Goal: Task Accomplishment & Management: Manage account settings

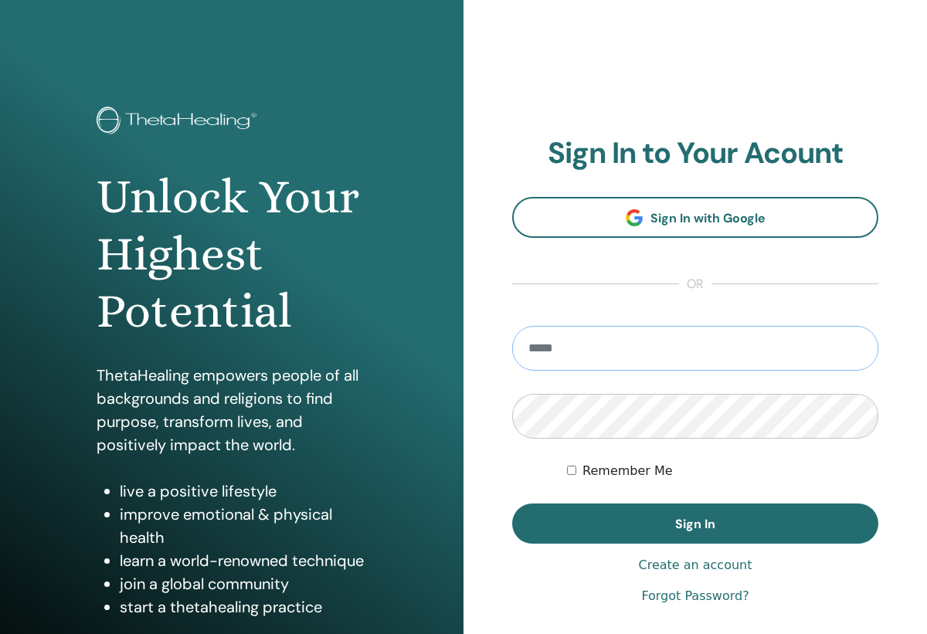
type input "**********"
click at [695, 524] on button "Sign In" at bounding box center [695, 524] width 366 height 40
type input "**********"
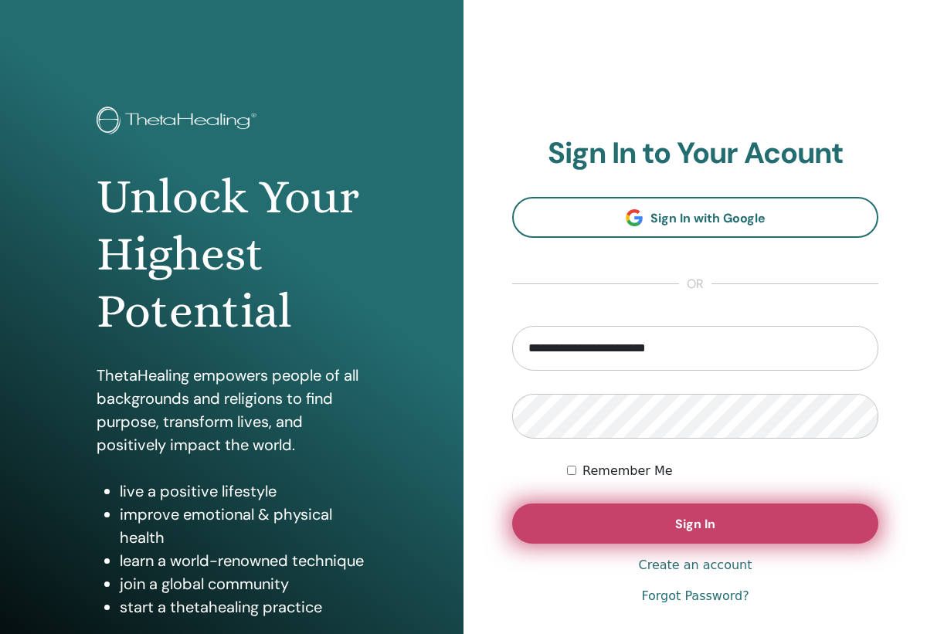
click at [645, 521] on button "Sign In" at bounding box center [695, 524] width 366 height 40
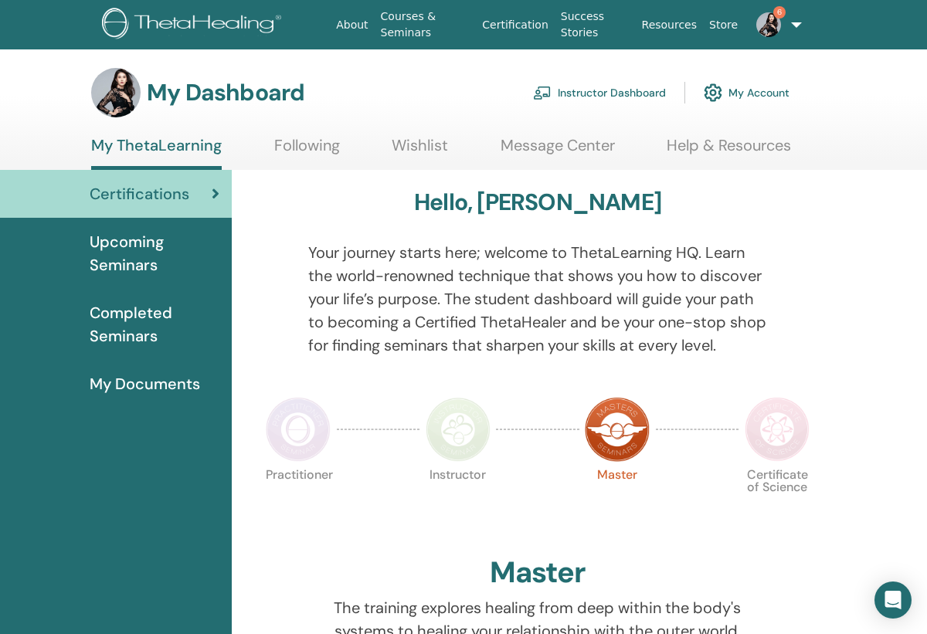
click at [774, 29] on img at bounding box center [768, 24] width 25 height 25
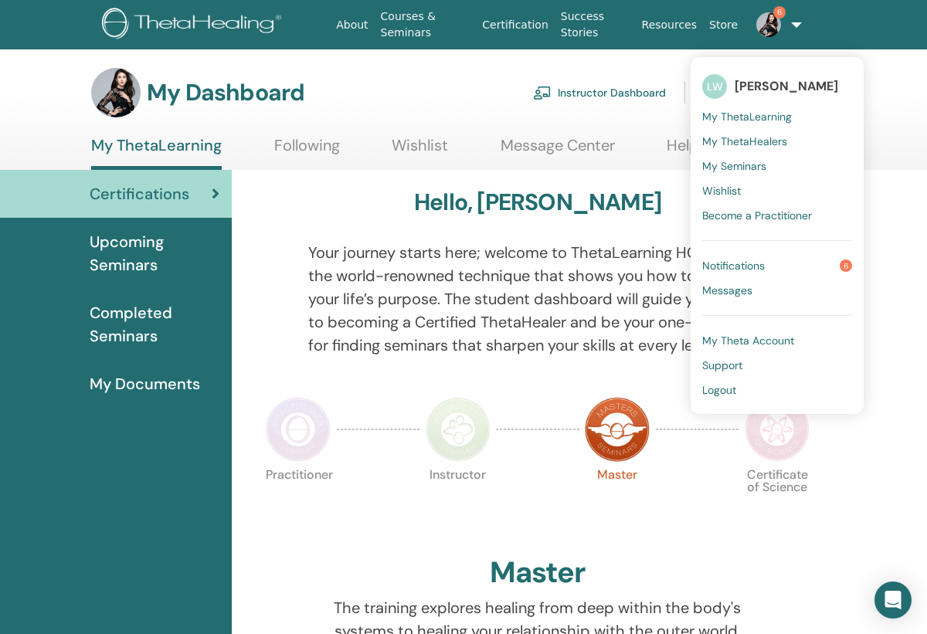
click at [742, 264] on span "Notifications" at bounding box center [733, 266] width 63 height 14
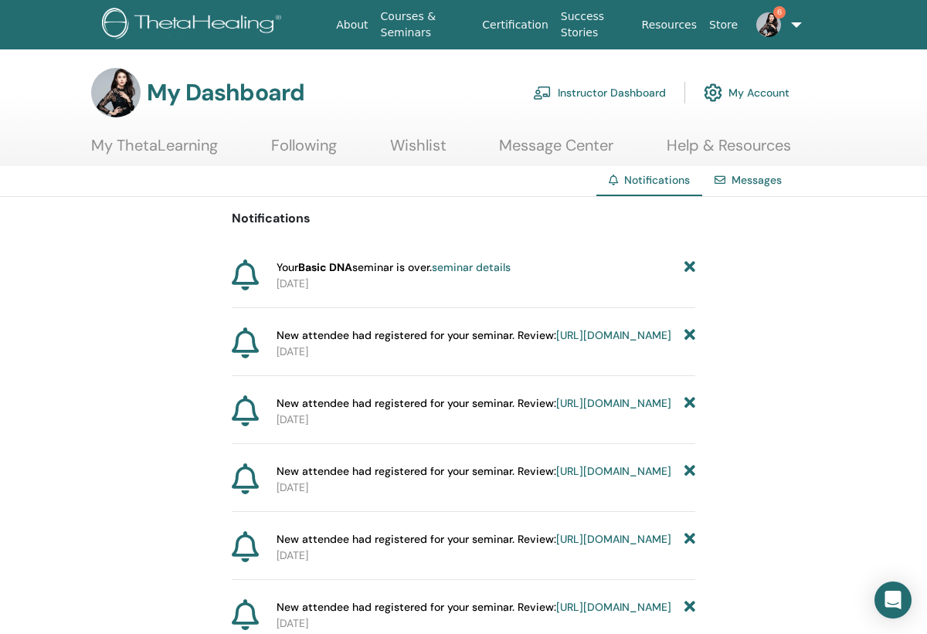
click at [614, 93] on link "Instructor Dashboard" at bounding box center [599, 93] width 133 height 34
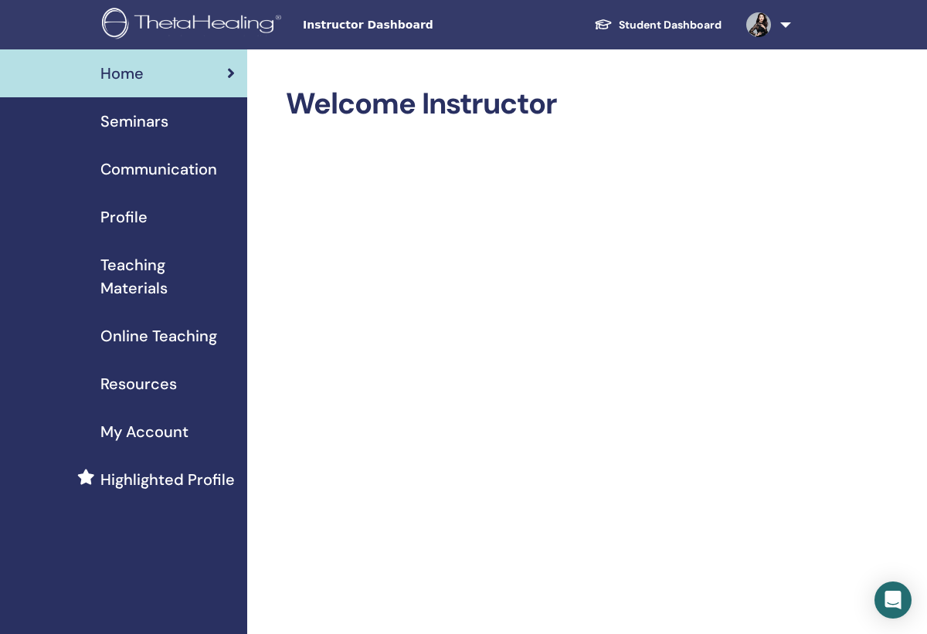
click at [154, 120] on span "Seminars" at bounding box center [134, 121] width 68 height 23
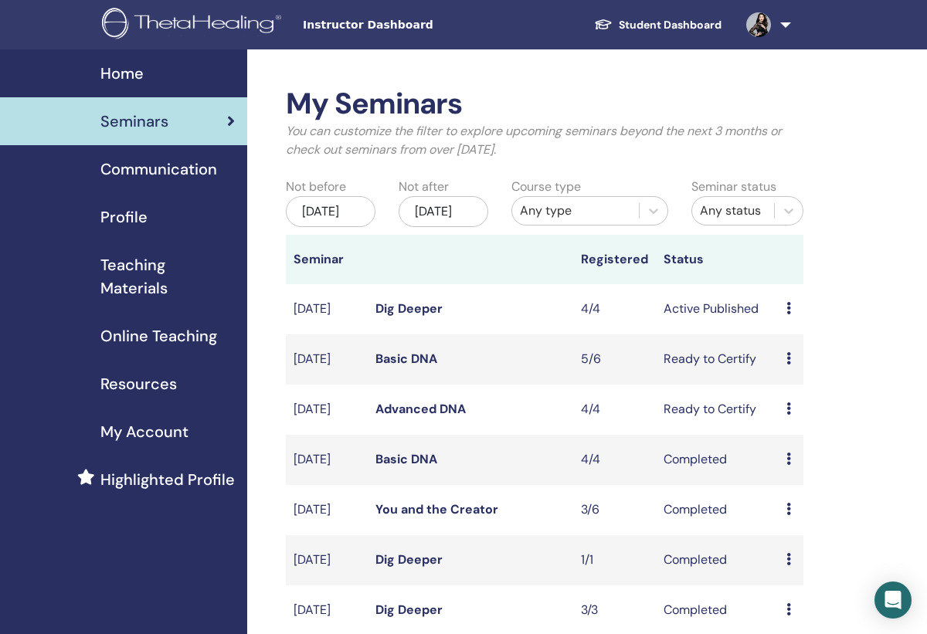
click at [408, 367] on link "Basic DNA" at bounding box center [406, 359] width 62 height 16
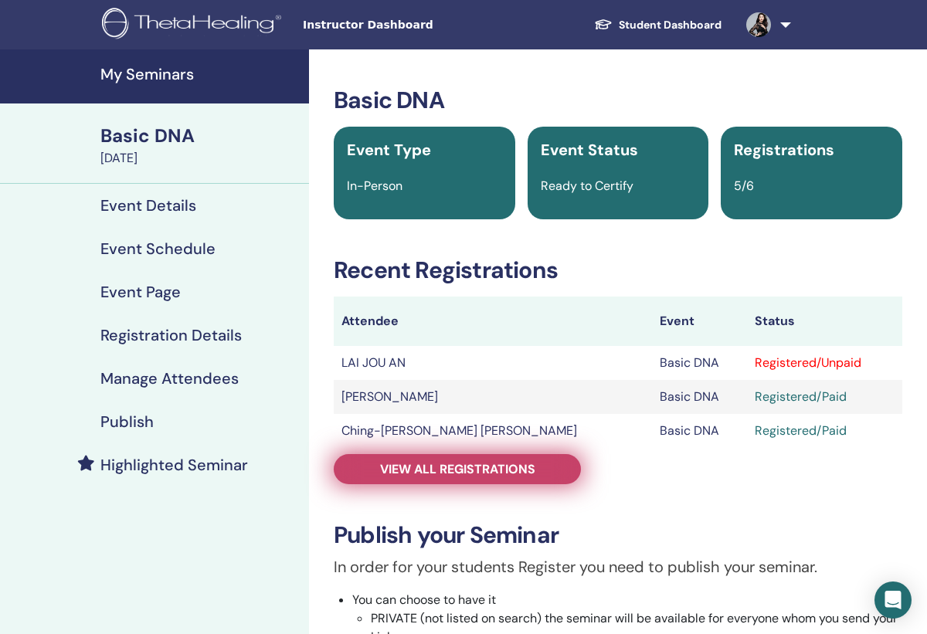
click at [495, 480] on link "View all registrations" at bounding box center [457, 469] width 247 height 30
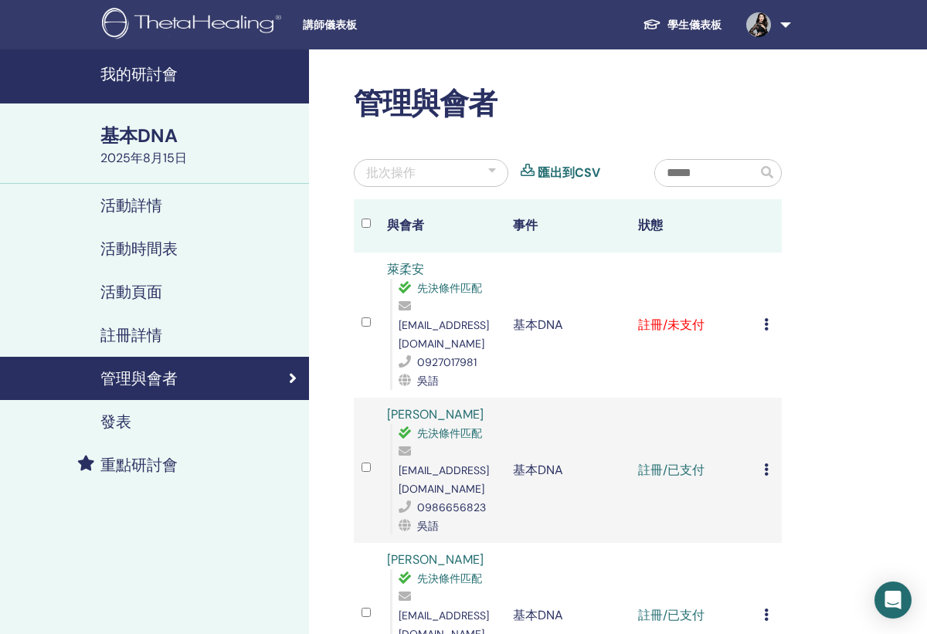
click at [763, 319] on td "取消註冊 不要自動認證 標記為已付款 標記為未支付 標記為缺席 完成並認證 下載證書" at bounding box center [768, 325] width 25 height 145
click at [768, 318] on icon at bounding box center [766, 324] width 5 height 12
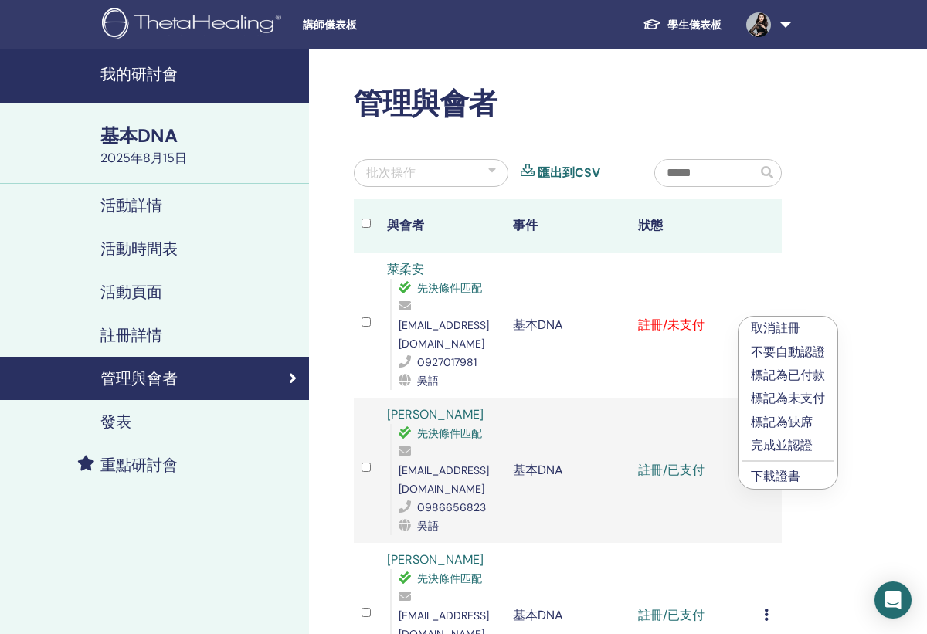
click at [767, 448] on p "完成並認證" at bounding box center [788, 445] width 74 height 19
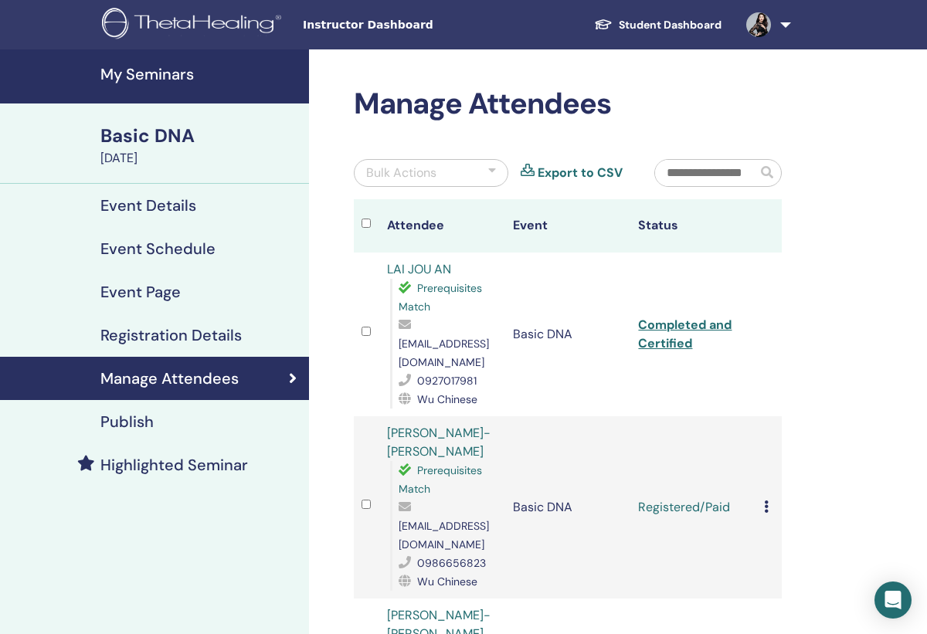
click at [763, 470] on td "Cancel Registration Do not auto-certify Mark as Paid Mark as Unpaid Mark as Abs…" at bounding box center [768, 507] width 25 height 182
click at [765, 500] on icon at bounding box center [766, 506] width 5 height 12
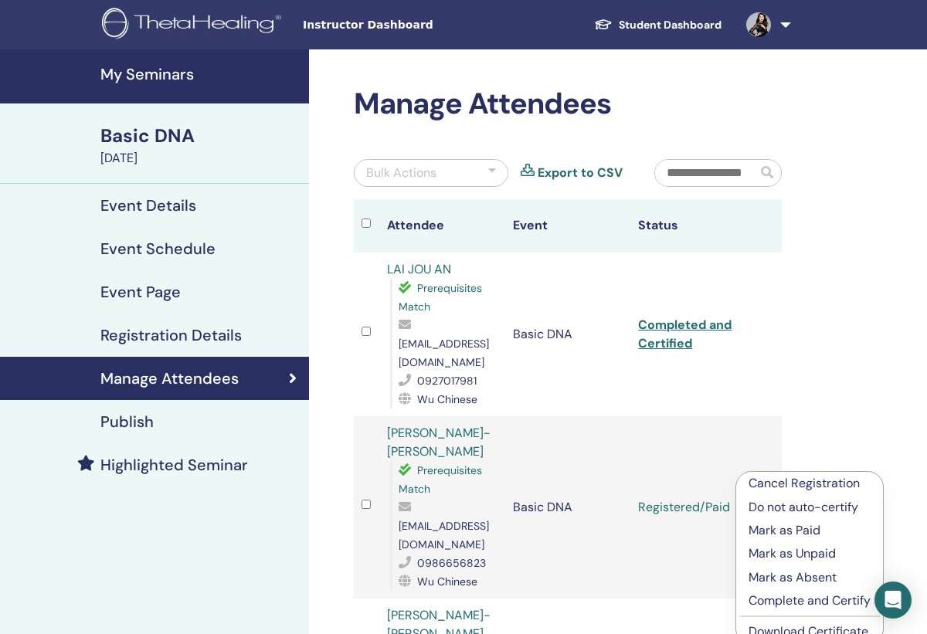
click at [772, 602] on p "Complete and Certify" at bounding box center [809, 601] width 122 height 19
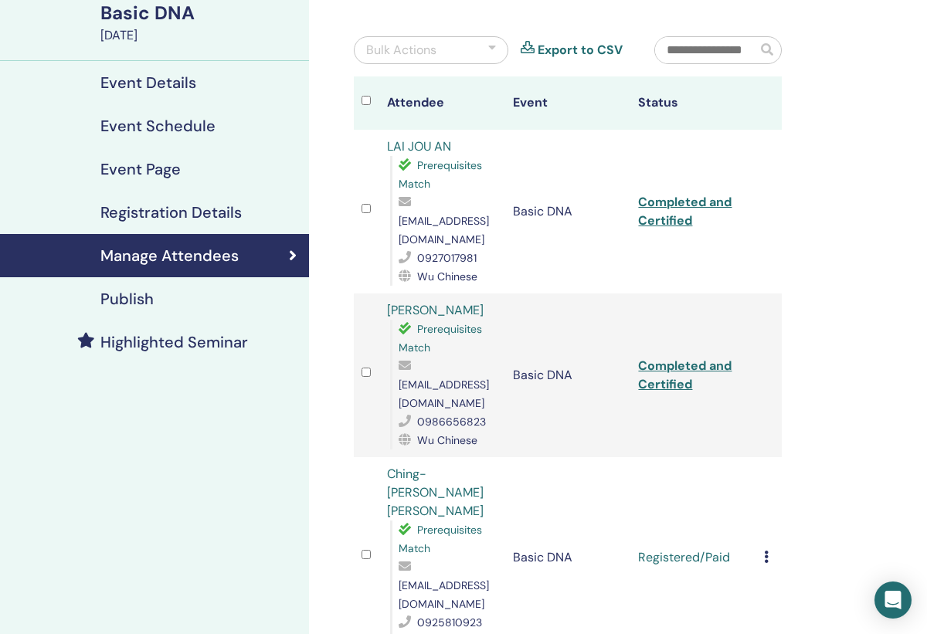
scroll to position [124, 0]
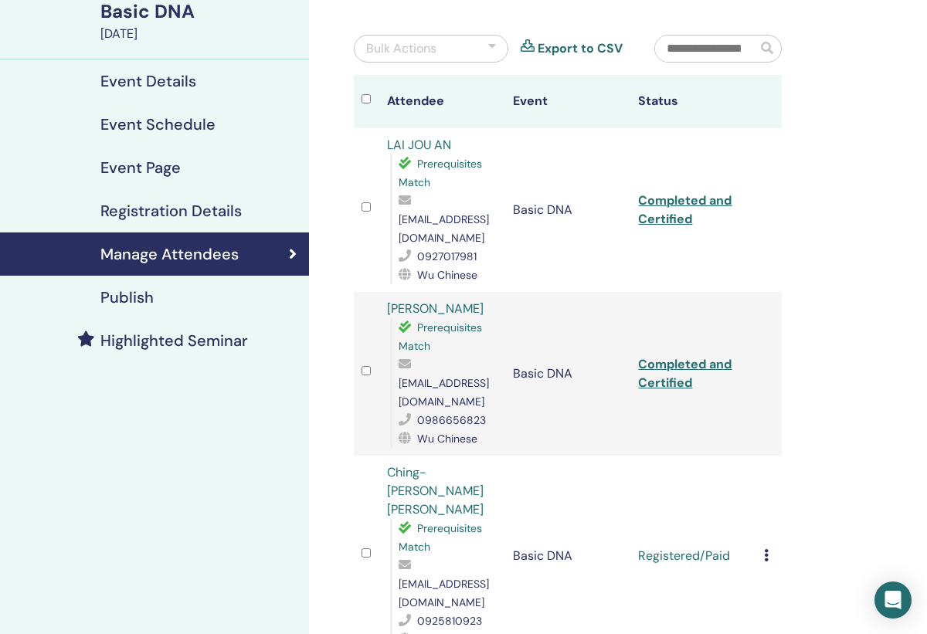
click at [764, 549] on icon at bounding box center [766, 555] width 5 height 12
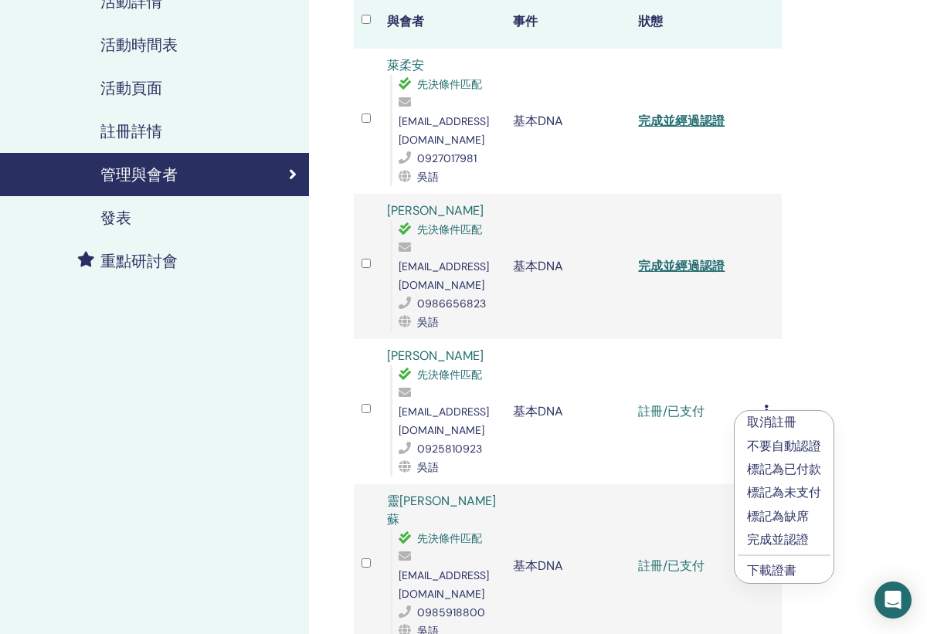
scroll to position [205, 0]
click at [769, 541] on p "完成並認證" at bounding box center [784, 539] width 74 height 19
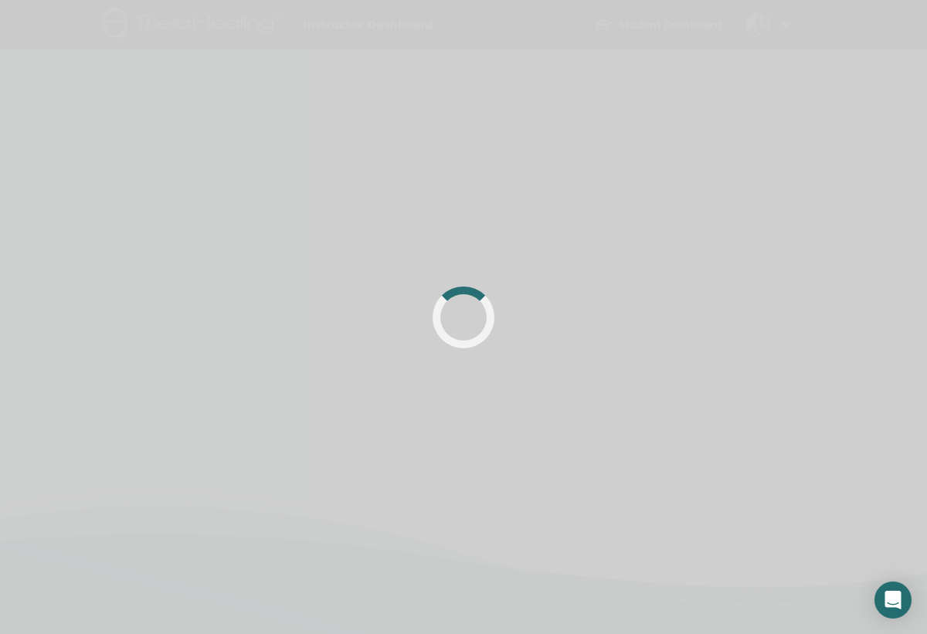
scroll to position [205, 0]
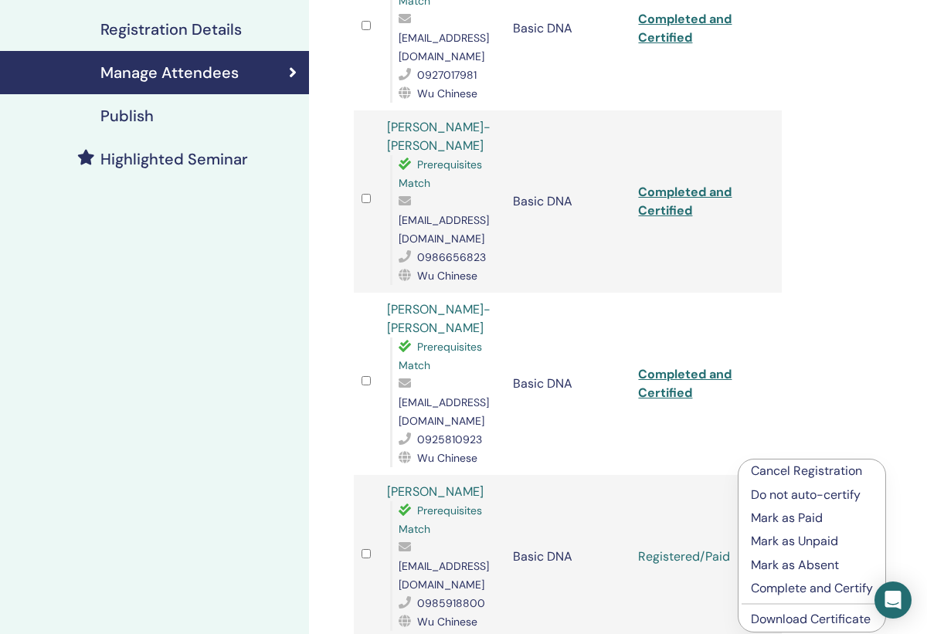
scroll to position [304, 0]
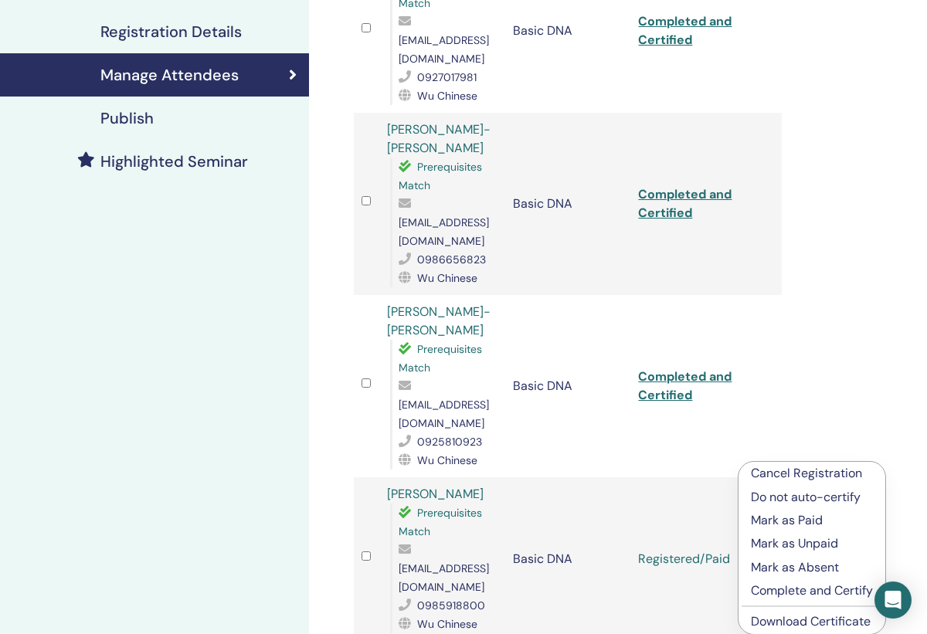
click at [776, 598] on p "Complete and Certify" at bounding box center [812, 591] width 122 height 19
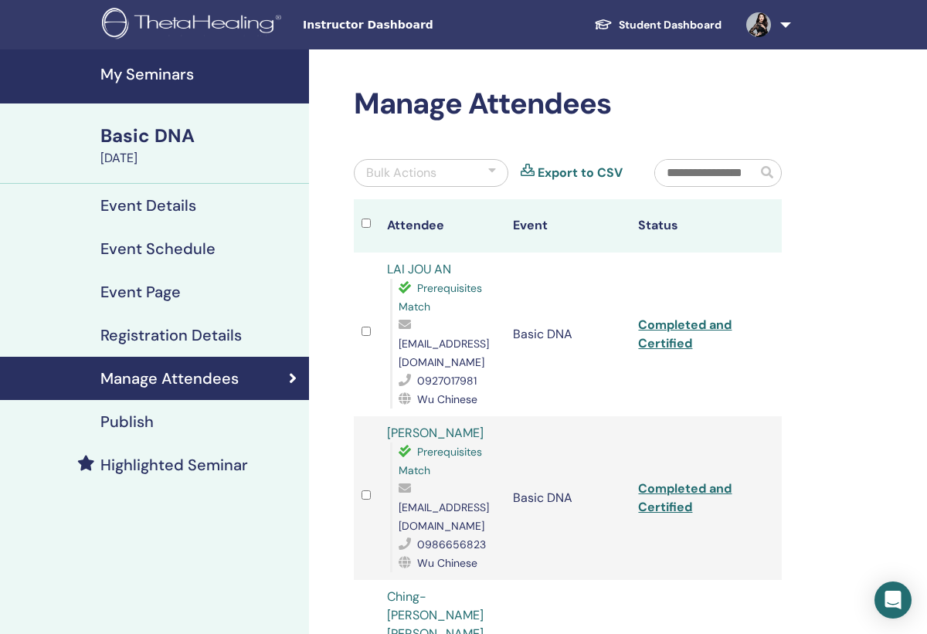
click at [655, 105] on h2 "Manage Attendees" at bounding box center [568, 105] width 428 height 36
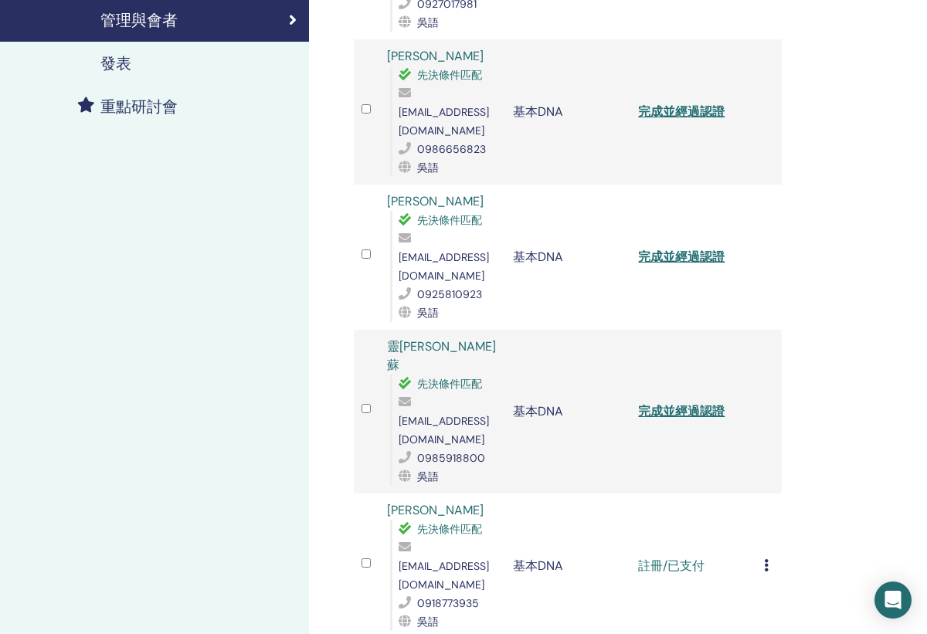
scroll to position [365, 0]
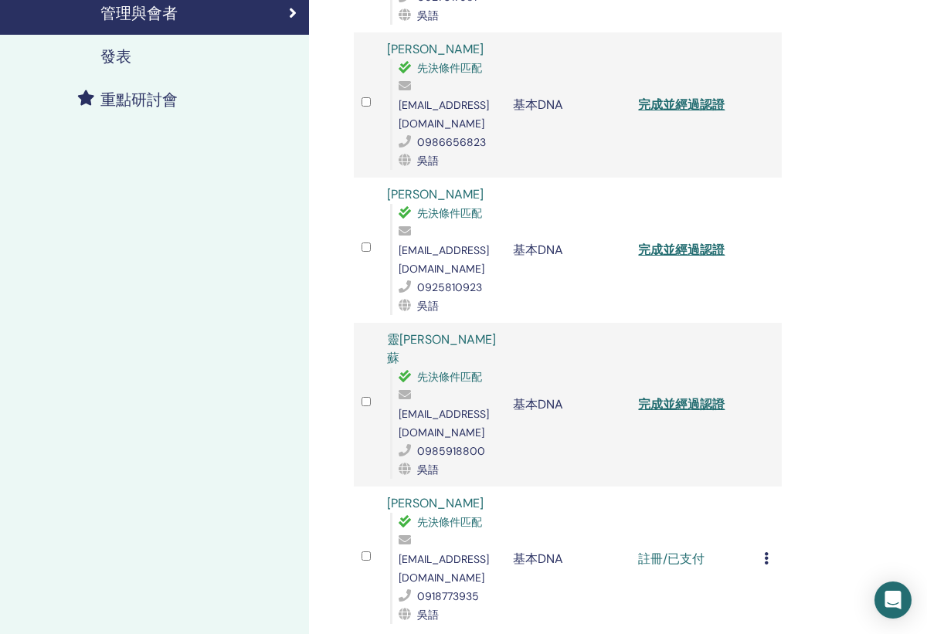
click at [767, 552] on icon at bounding box center [766, 558] width 5 height 12
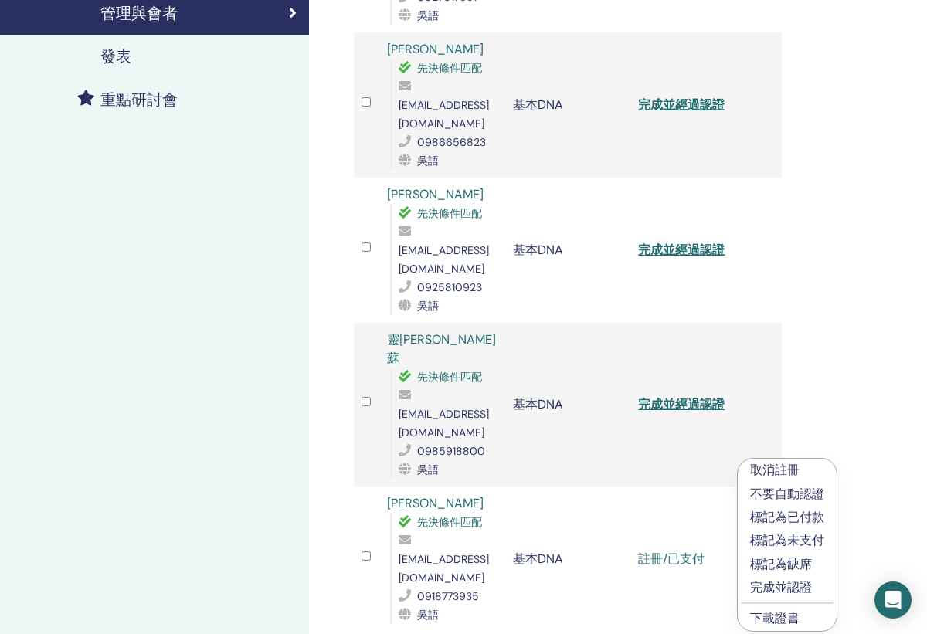
click at [757, 589] on p "完成並認證" at bounding box center [787, 587] width 74 height 19
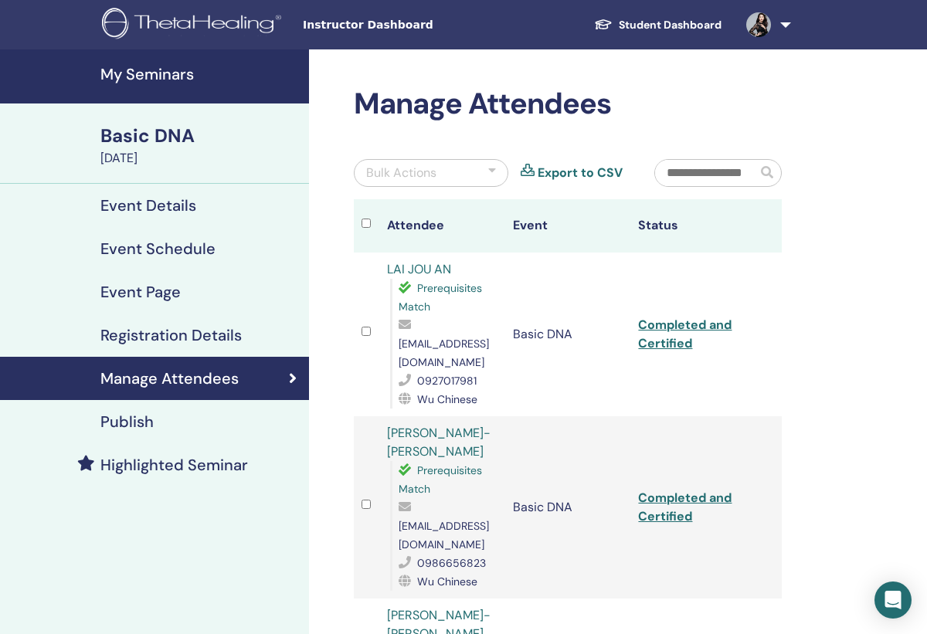
click at [222, 74] on h4 "My Seminars" at bounding box center [199, 74] width 199 height 19
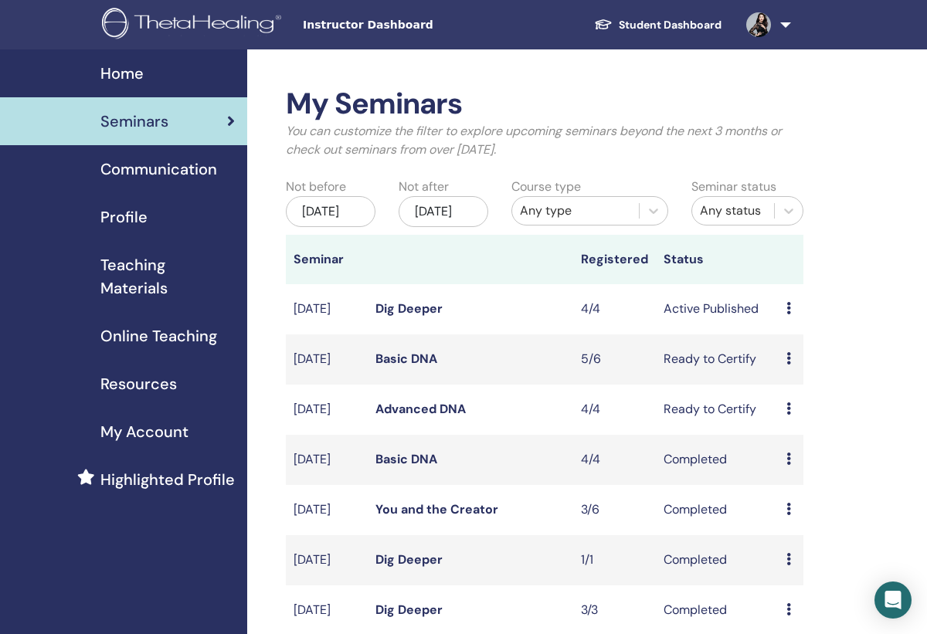
click at [415, 467] on link "Basic DNA" at bounding box center [406, 459] width 62 height 16
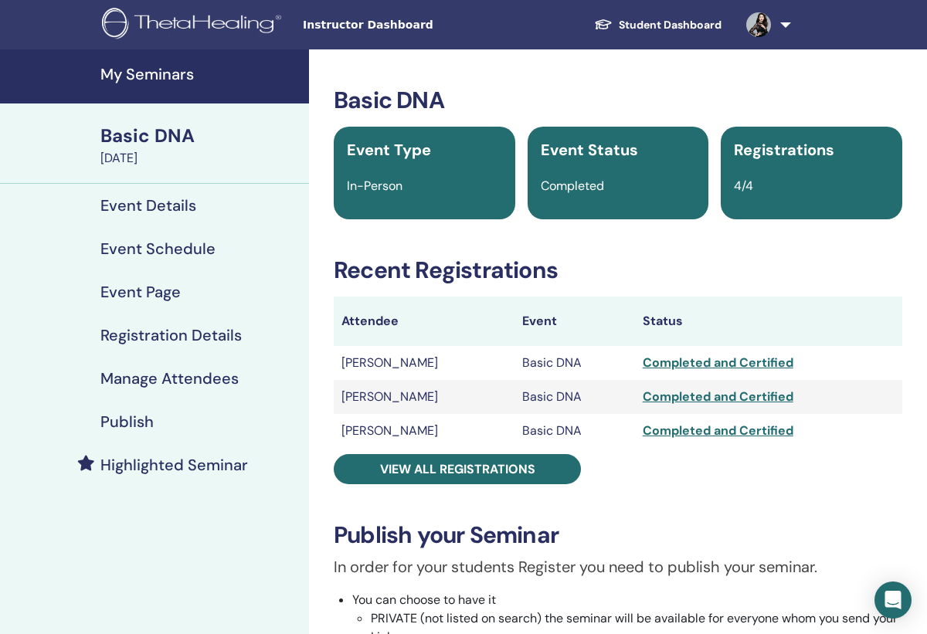
click at [415, 476] on span "View all registrations" at bounding box center [457, 469] width 155 height 16
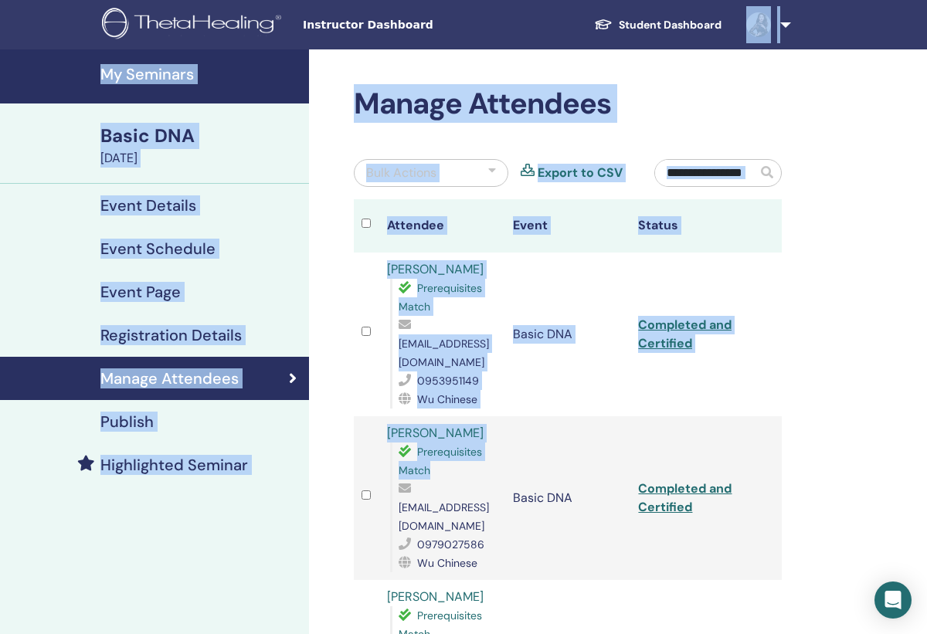
drag, startPoint x: 415, startPoint y: 470, endPoint x: 556, endPoint y: -40, distance: 529.7
click at [556, 0] on html "Instructor Dashboard Student Dashboard [PERSON_NAME] [PERSON_NAME] My ThetaLear…" at bounding box center [463, 317] width 927 height 634
click at [831, 375] on div "Manage Attendees Bulk Actions Export to CSV Attendee Event Status [PERSON_NAME]…" at bounding box center [618, 626] width 618 height 1154
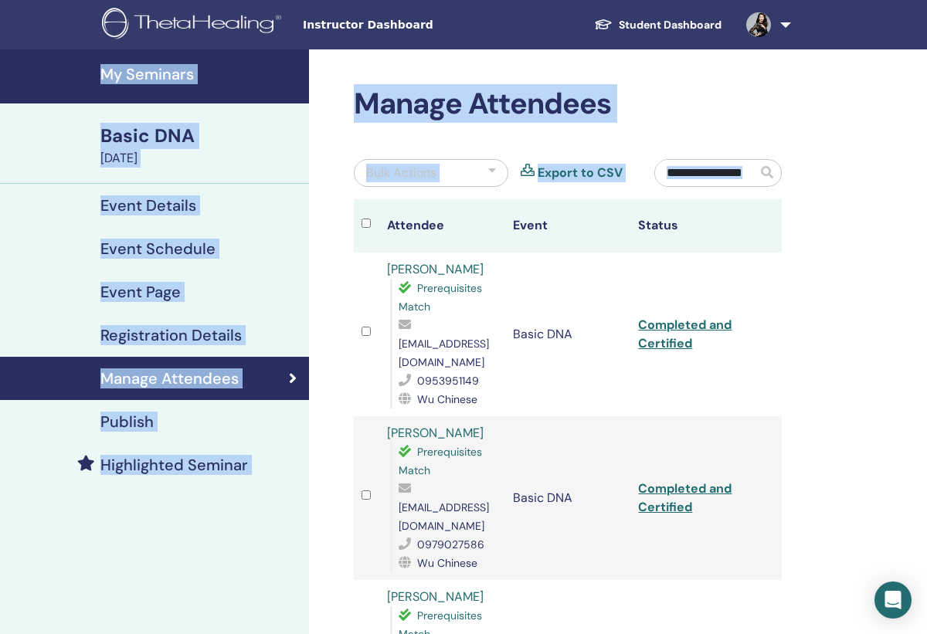
drag, startPoint x: 831, startPoint y: 375, endPoint x: 866, endPoint y: 22, distance: 355.4
click at [866, 22] on body "Instructor Dashboard Student Dashboard [PERSON_NAME] [PERSON_NAME] My ThetaLear…" at bounding box center [463, 317] width 927 height 634
click at [907, 334] on div "Manage Attendees Bulk Actions Export to CSV Attendee Event Status [PERSON_NAME]…" at bounding box center [618, 626] width 618 height 1154
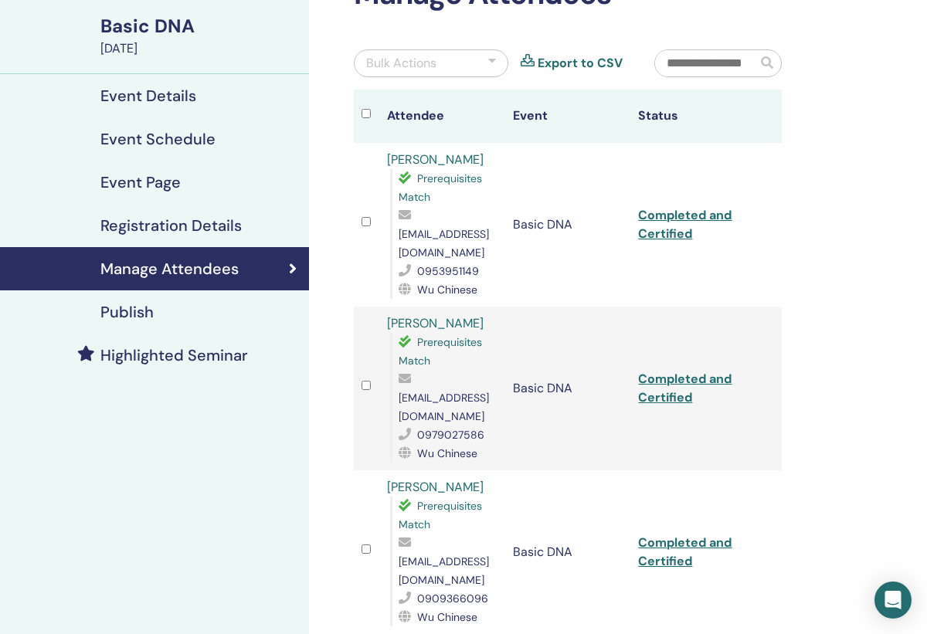
scroll to position [100, 0]
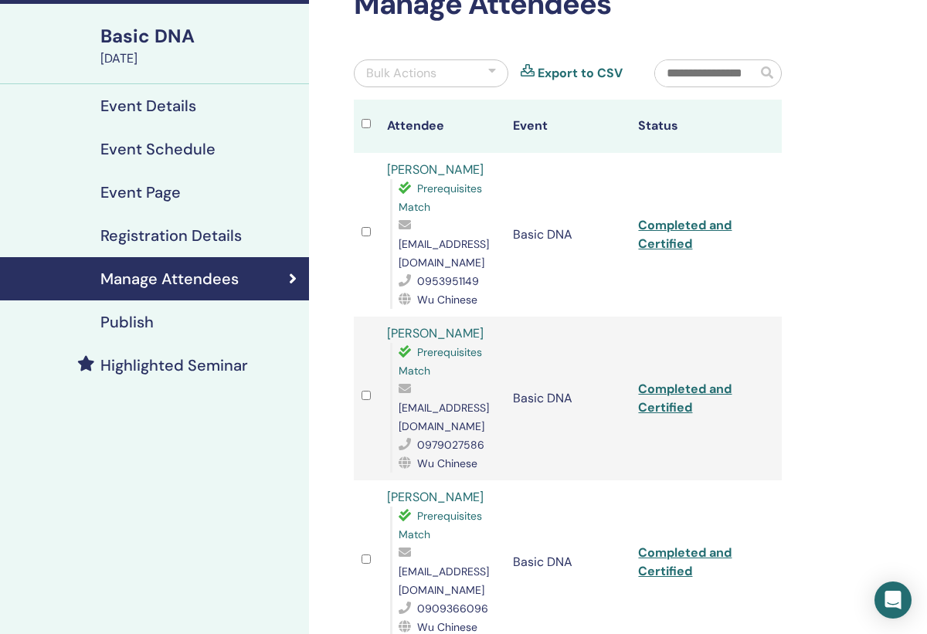
click at [670, 236] on link "Completed and Certified" at bounding box center [684, 234] width 93 height 35
click at [665, 381] on link "Completed and Certified" at bounding box center [684, 398] width 93 height 35
click at [670, 545] on link "Completed and Certified" at bounding box center [684, 562] width 93 height 35
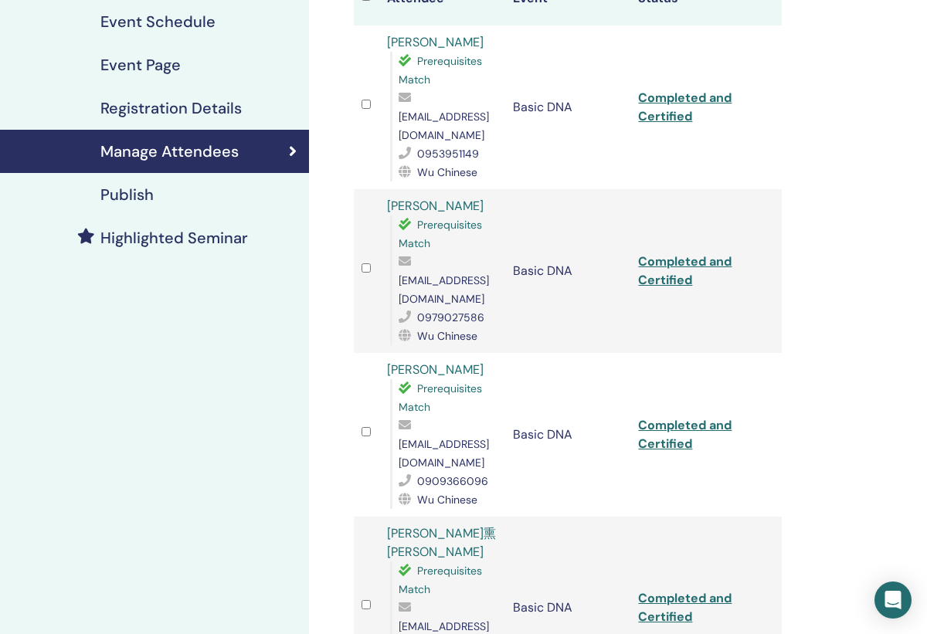
scroll to position [225, 0]
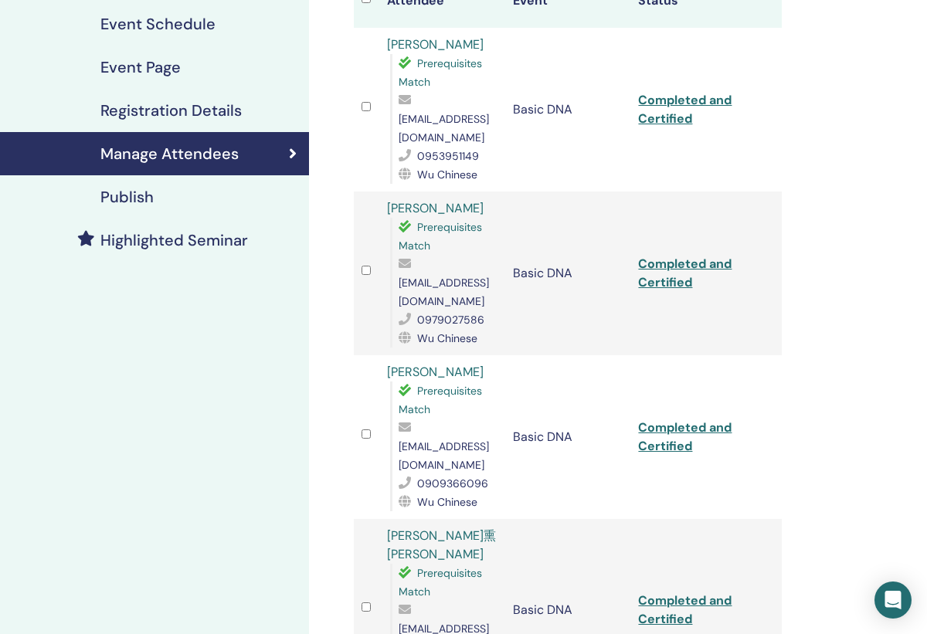
click at [663, 592] on link "Completed and Certified" at bounding box center [684, 609] width 93 height 35
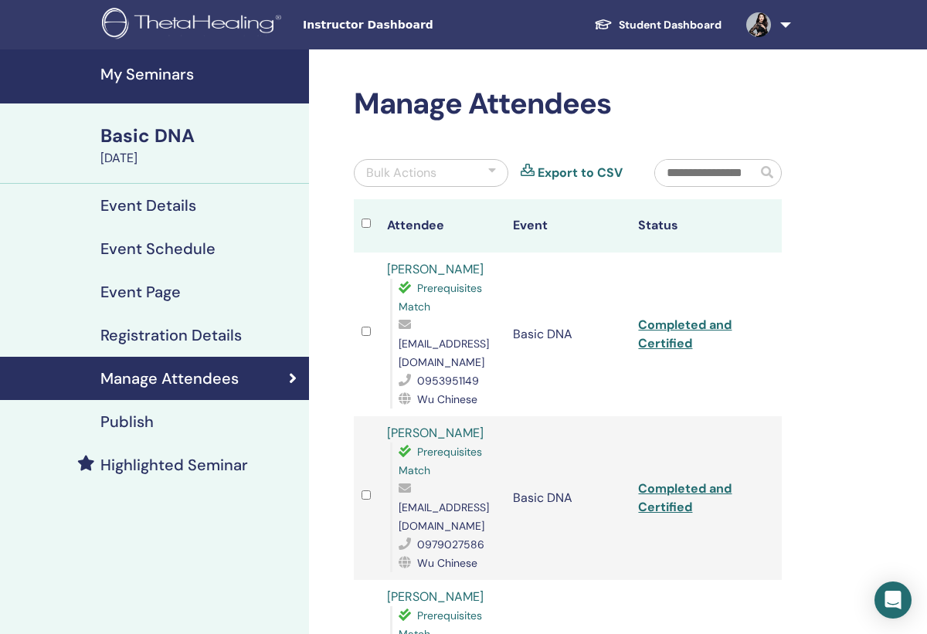
scroll to position [0, 0]
click at [152, 76] on h4 "My Seminars" at bounding box center [199, 74] width 199 height 19
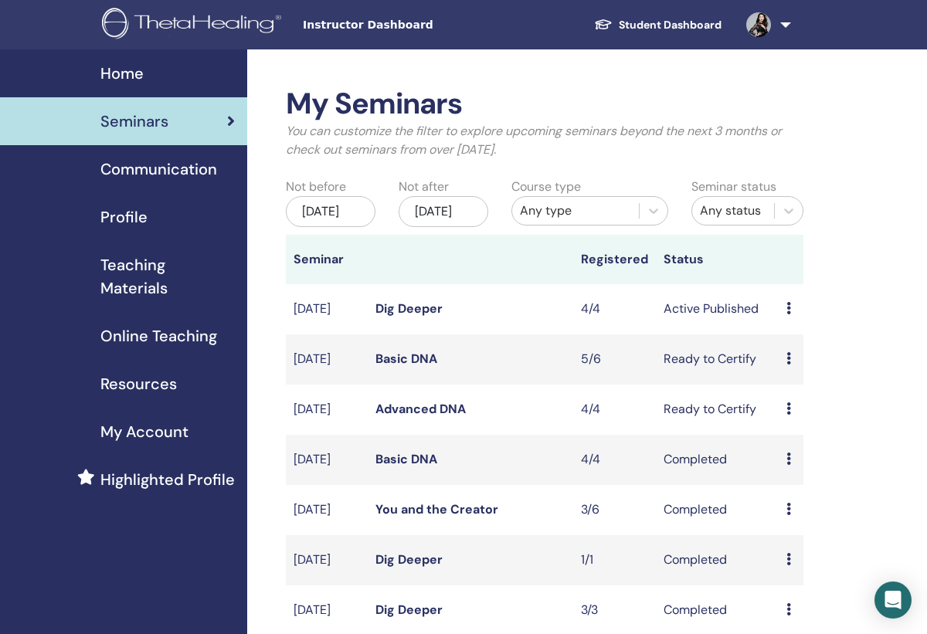
click at [400, 417] on link "Advanced DNA" at bounding box center [420, 409] width 90 height 16
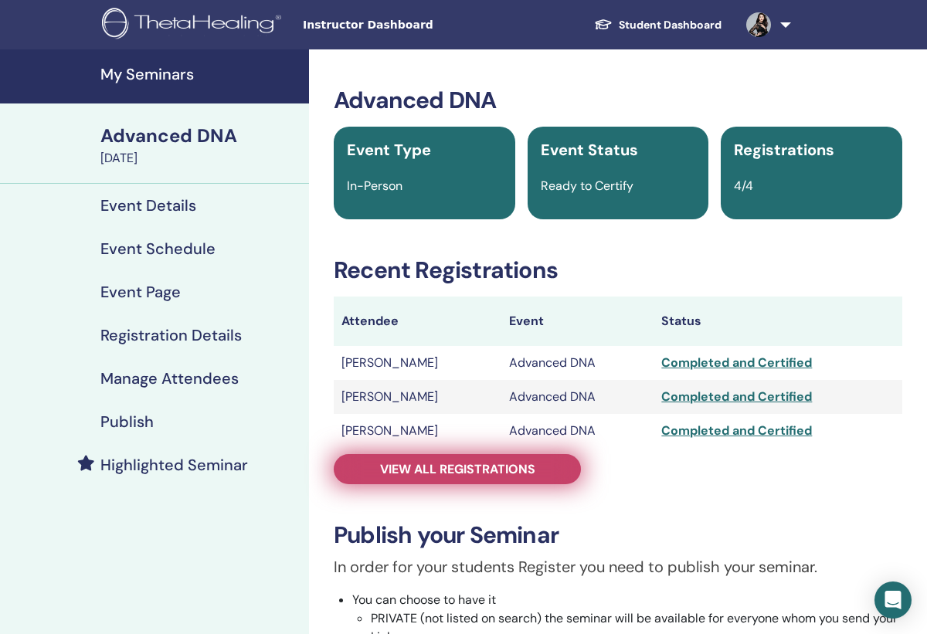
click at [417, 481] on link "View all registrations" at bounding box center [457, 469] width 247 height 30
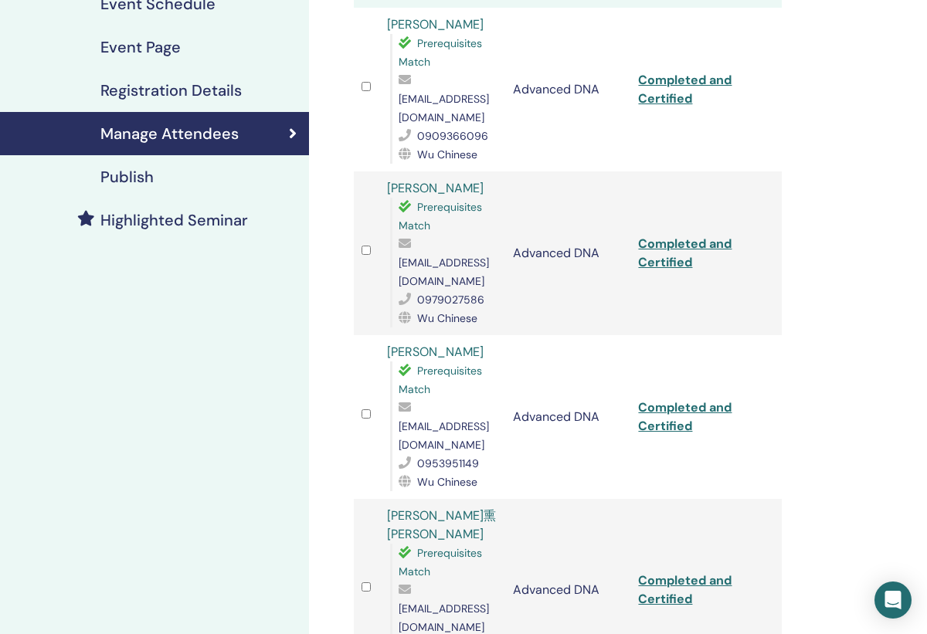
scroll to position [242, 0]
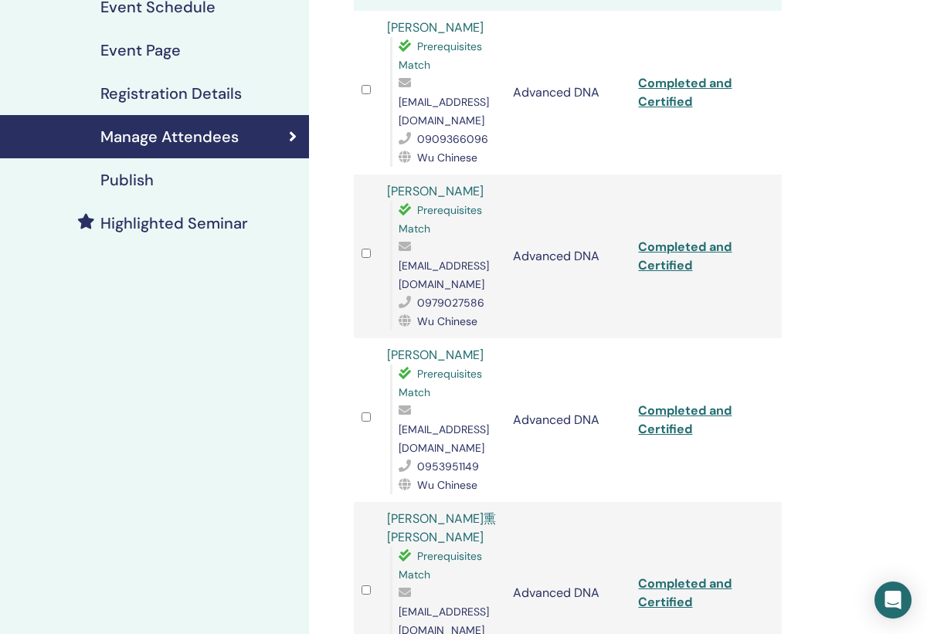
click at [665, 77] on link "Completed and Certified" at bounding box center [684, 92] width 93 height 35
click at [656, 239] on link "Completed and Certified" at bounding box center [684, 256] width 93 height 35
click at [657, 402] on link "Completed and Certified" at bounding box center [684, 419] width 93 height 35
click at [663, 575] on link "Completed and Certified" at bounding box center [684, 592] width 93 height 35
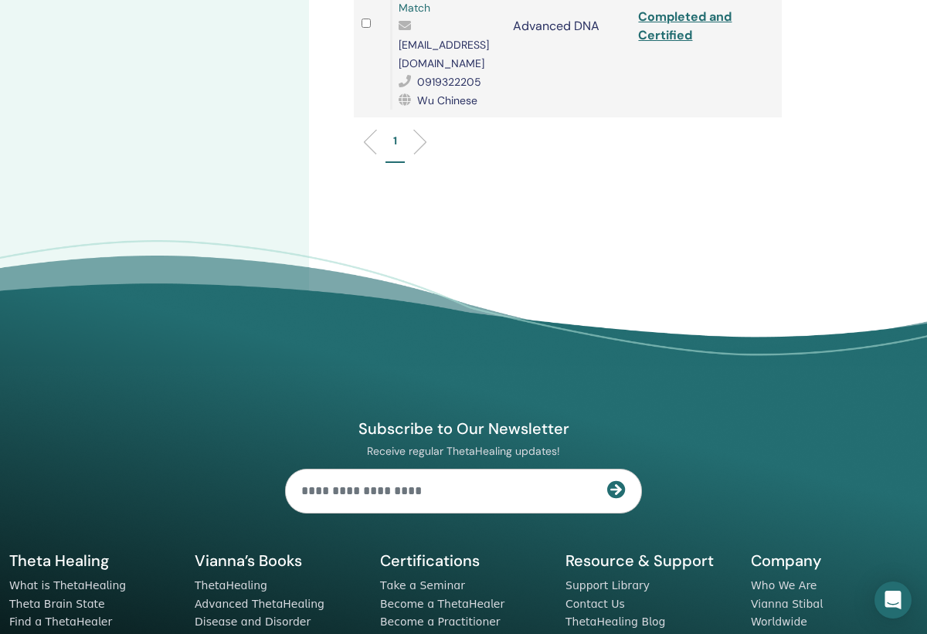
scroll to position [808, 0]
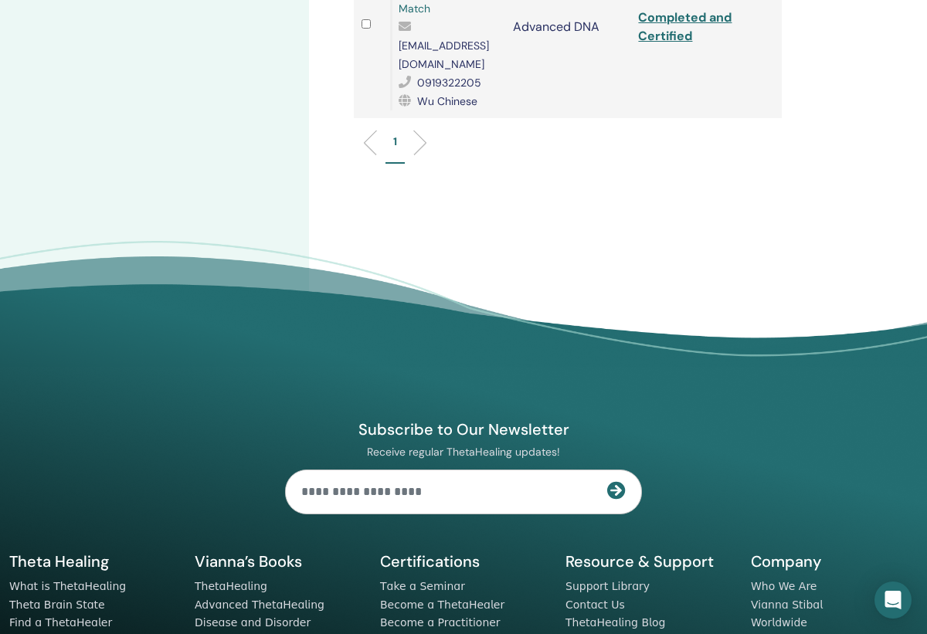
click at [440, 241] on footer "Subscribe to Our Newsletter Receive regular ThetaHealing updates! Theta Healing…" at bounding box center [463, 506] width 927 height 530
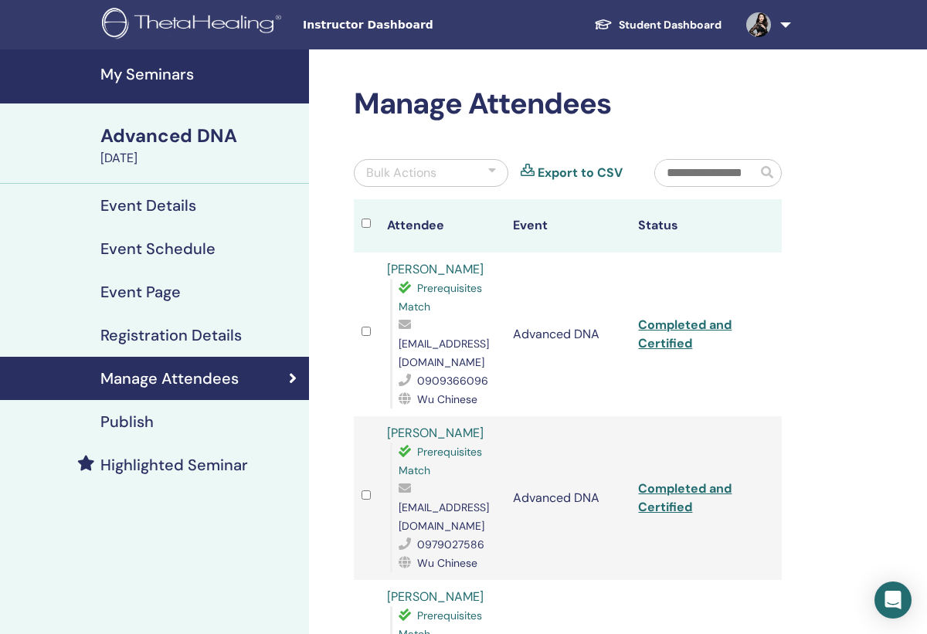
scroll to position [0, 0]
click at [673, 19] on link "Student Dashboard" at bounding box center [658, 25] width 152 height 29
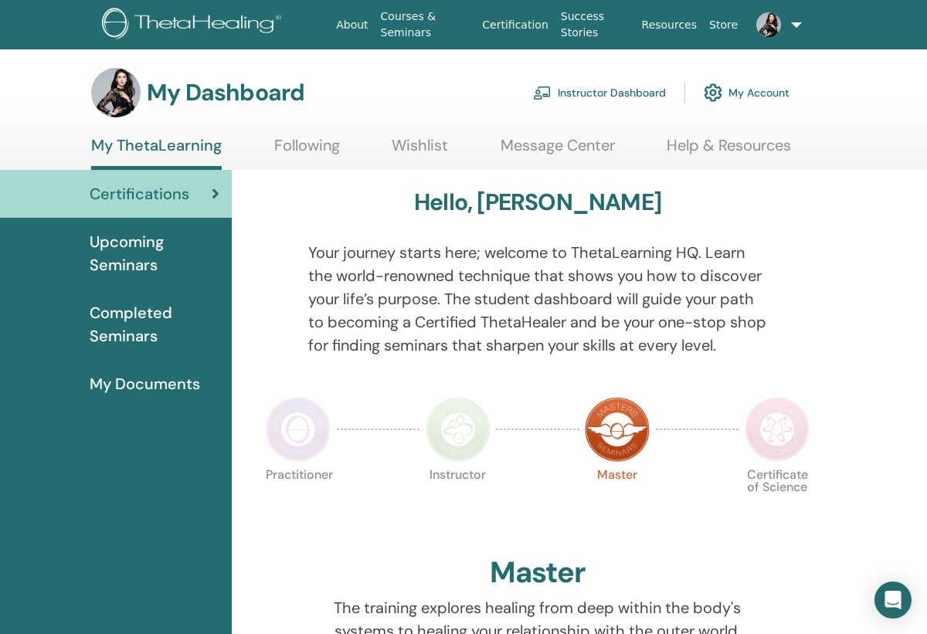
click at [592, 88] on link "Instructor Dashboard" at bounding box center [599, 93] width 133 height 34
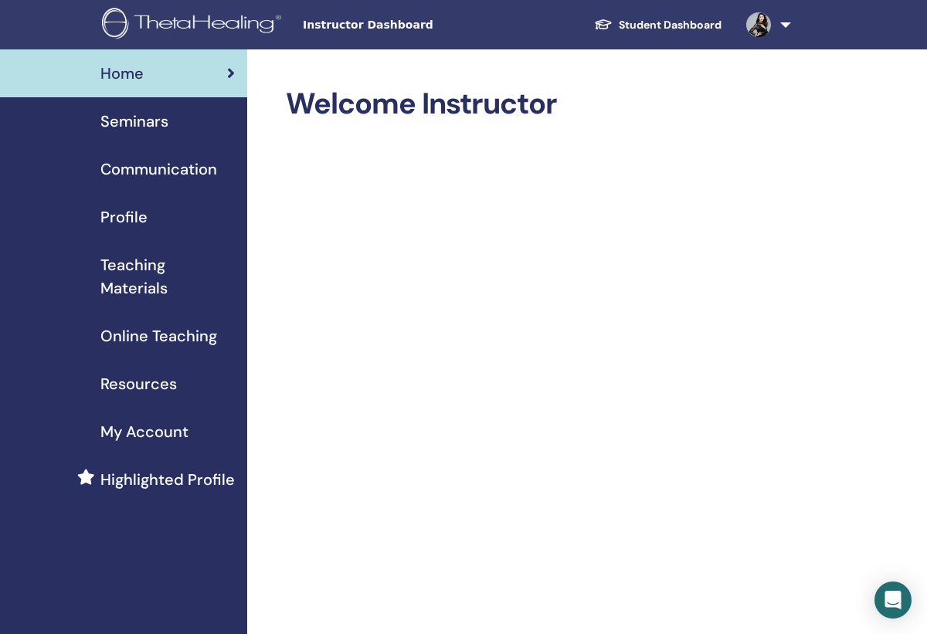
click at [188, 127] on div "Seminars" at bounding box center [123, 121] width 222 height 23
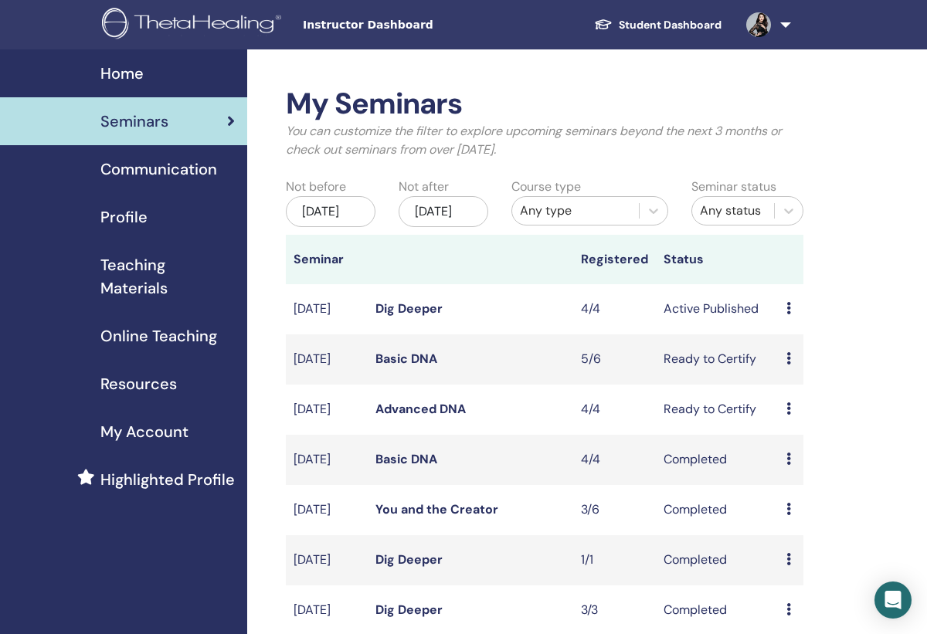
click at [406, 367] on link "Basic DNA" at bounding box center [406, 359] width 62 height 16
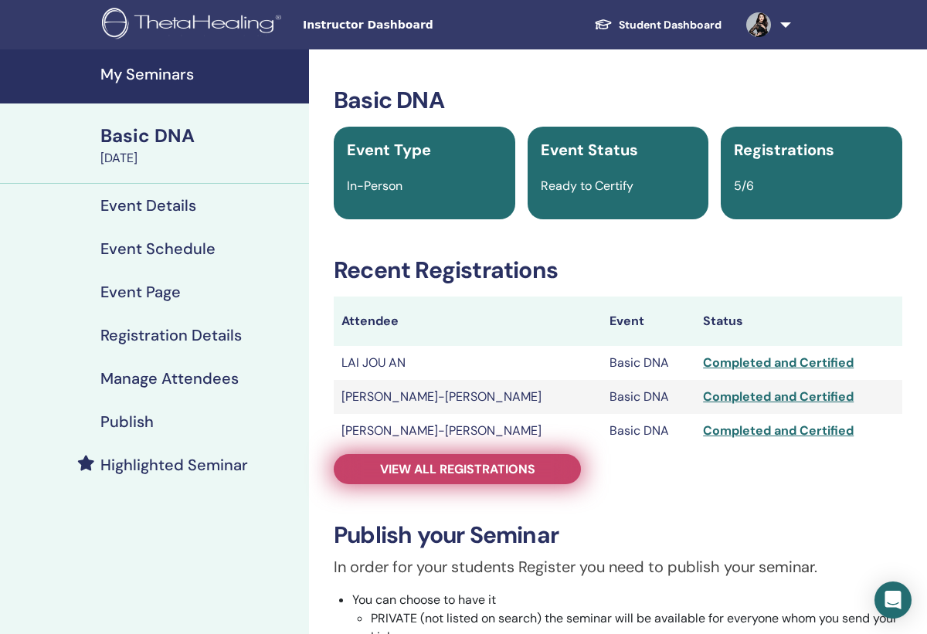
click at [394, 470] on span "View all registrations" at bounding box center [457, 469] width 155 height 16
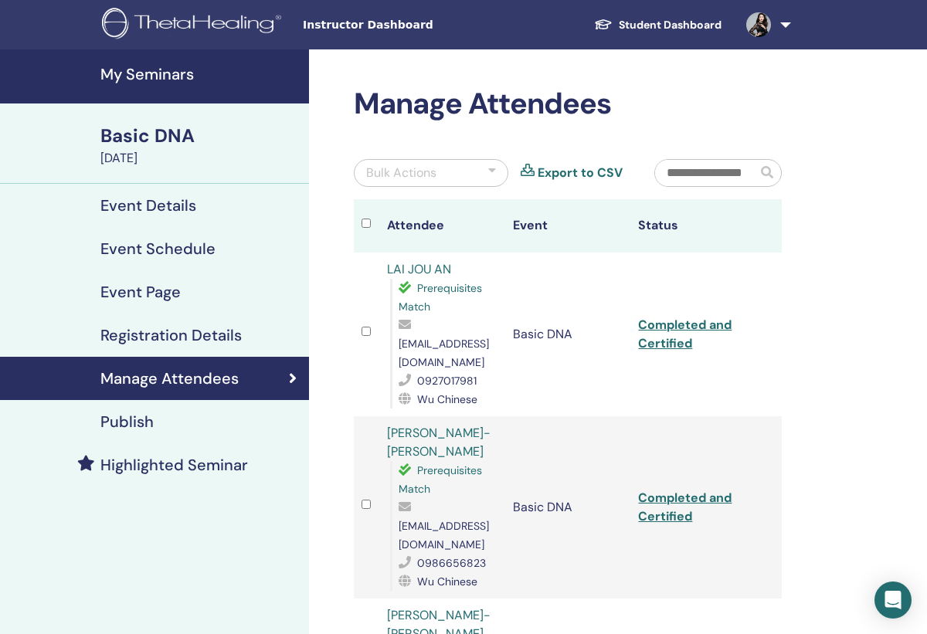
click at [668, 331] on link "Completed and Certified" at bounding box center [684, 334] width 93 height 35
click at [660, 490] on link "Completed and Certified" at bounding box center [684, 507] width 93 height 35
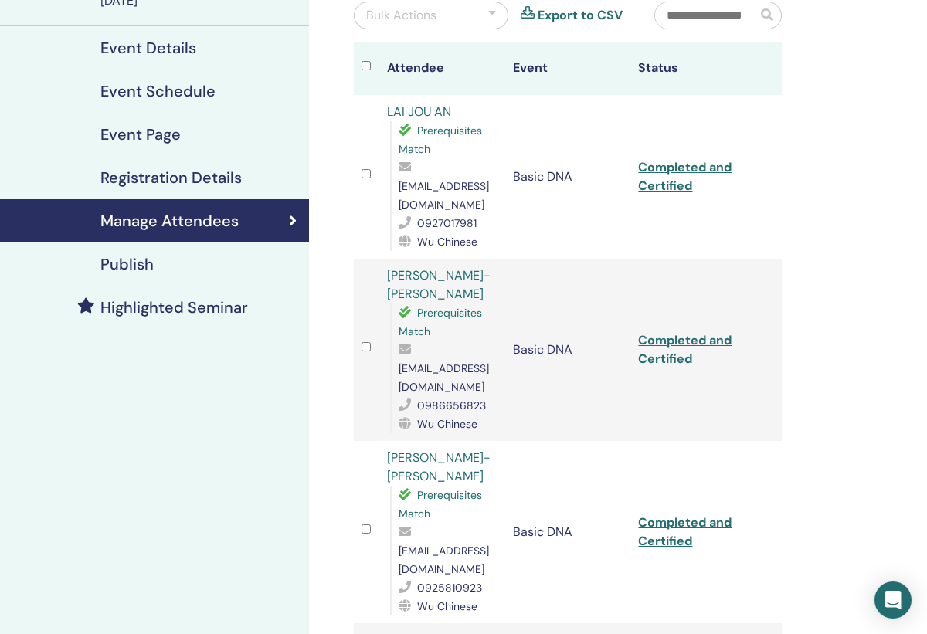
scroll to position [158, 0]
click at [658, 514] on link "Completed and Certified" at bounding box center [684, 531] width 93 height 35
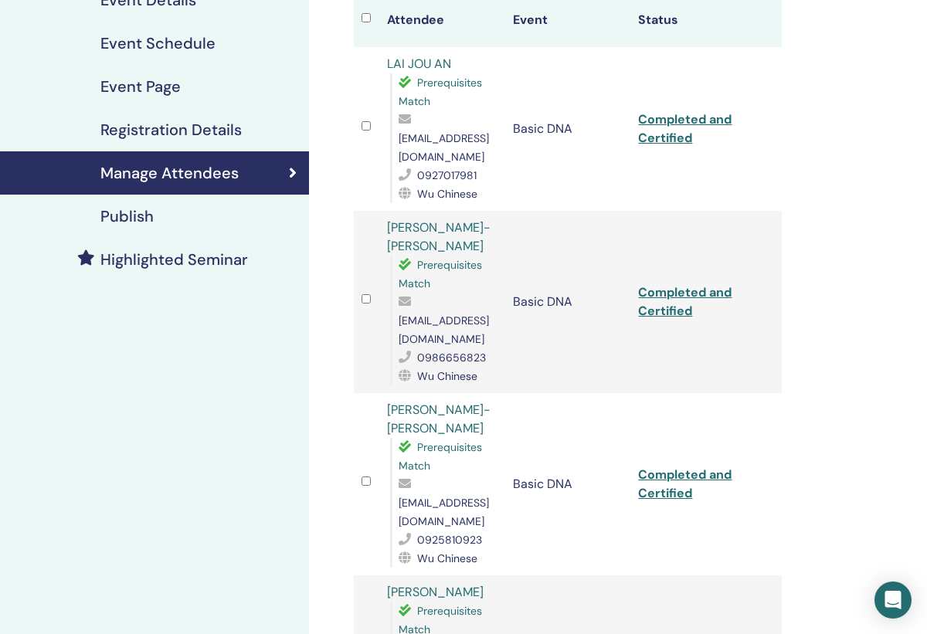
scroll to position [209, 0]
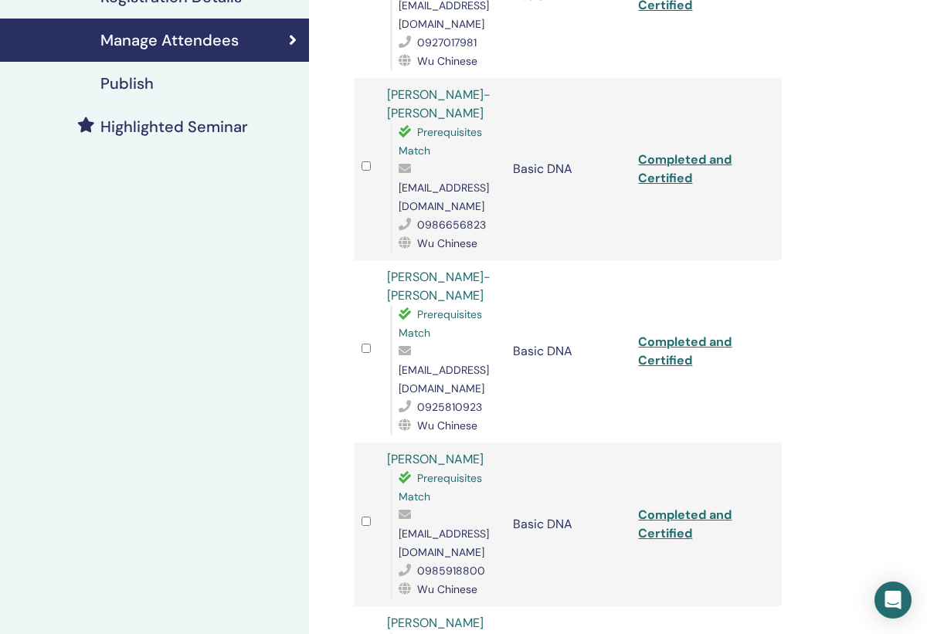
scroll to position [344, 0]
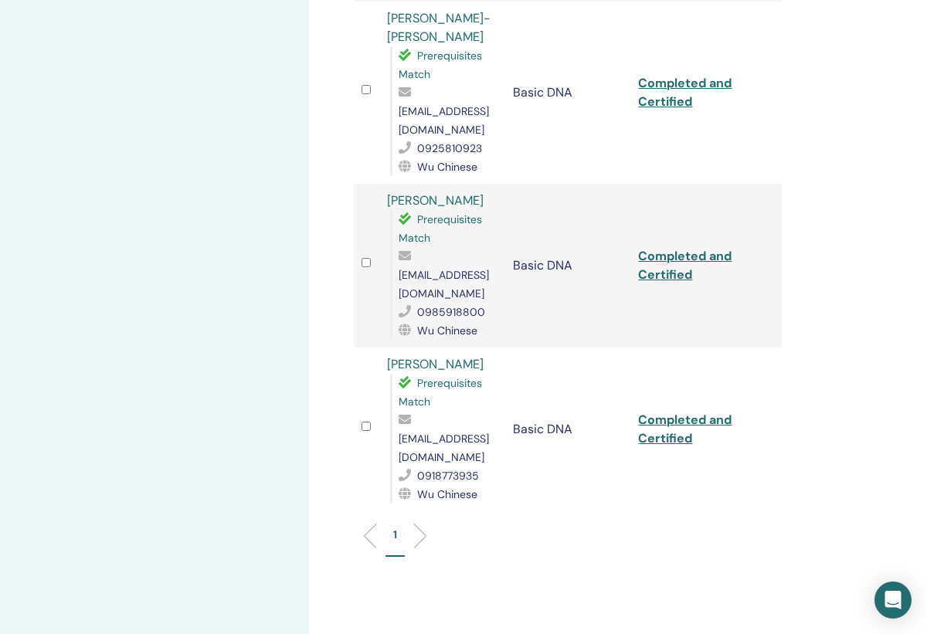
scroll to position [477, 0]
